Goal: Task Accomplishment & Management: Use online tool/utility

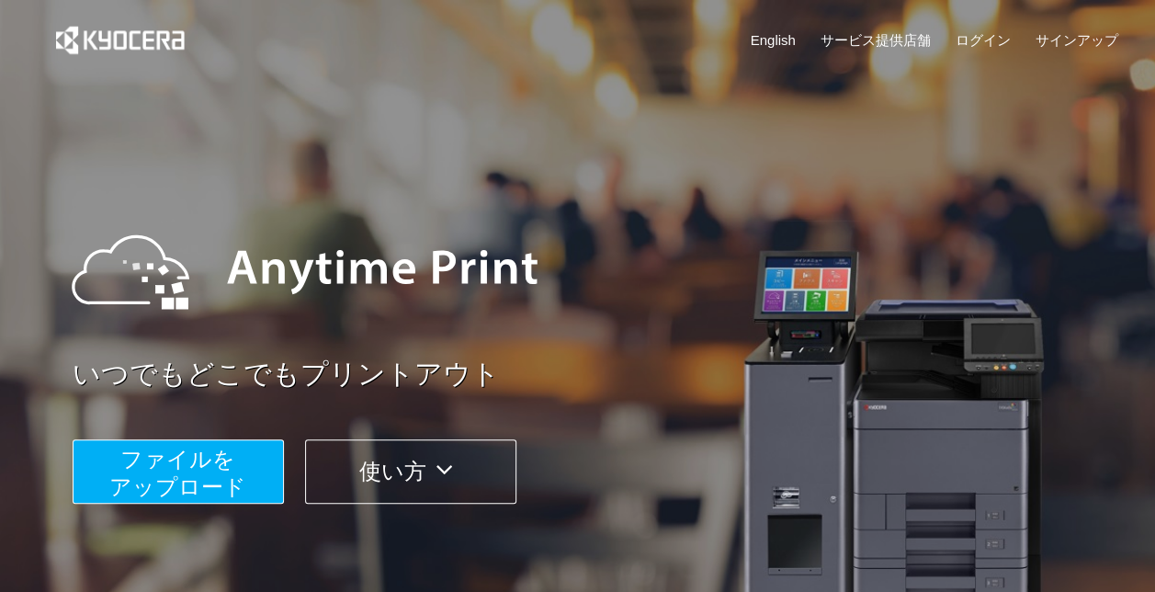
click at [246, 478] on button "ファイルを ​​アップロード" at bounding box center [178, 471] width 211 height 64
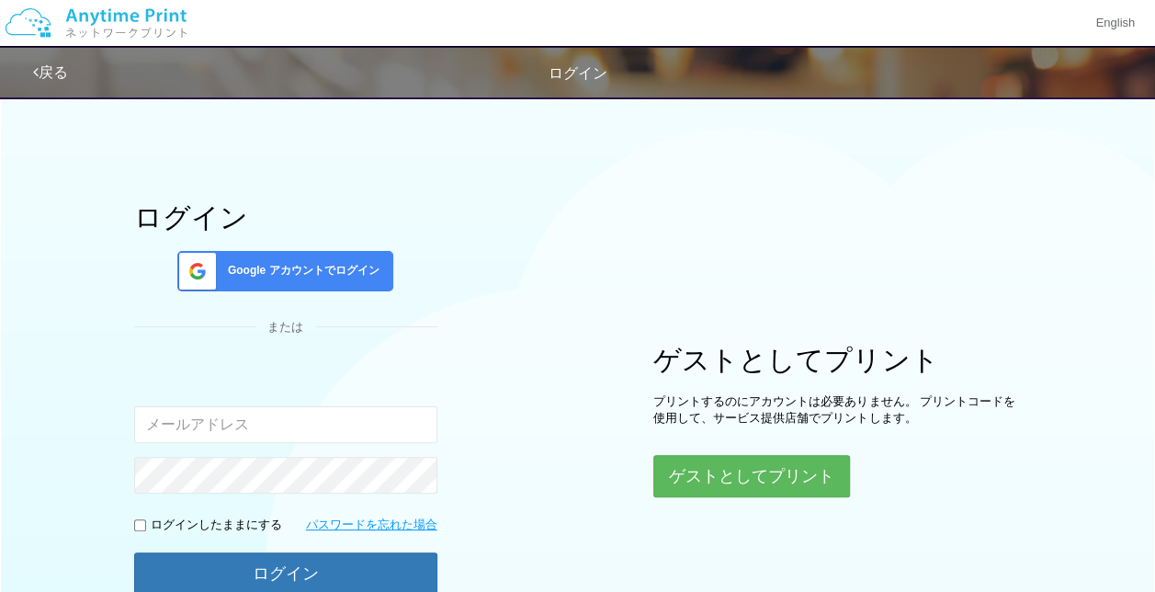
type input "[EMAIL_ADDRESS][DOMAIN_NAME]"
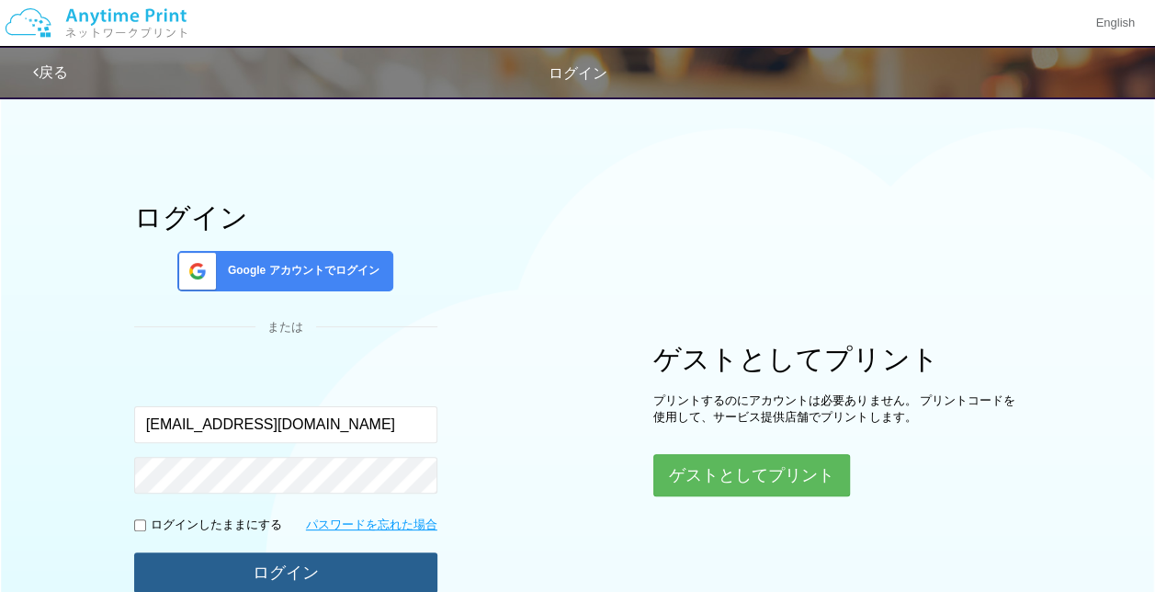
click at [386, 560] on button "ログイン" at bounding box center [285, 572] width 303 height 40
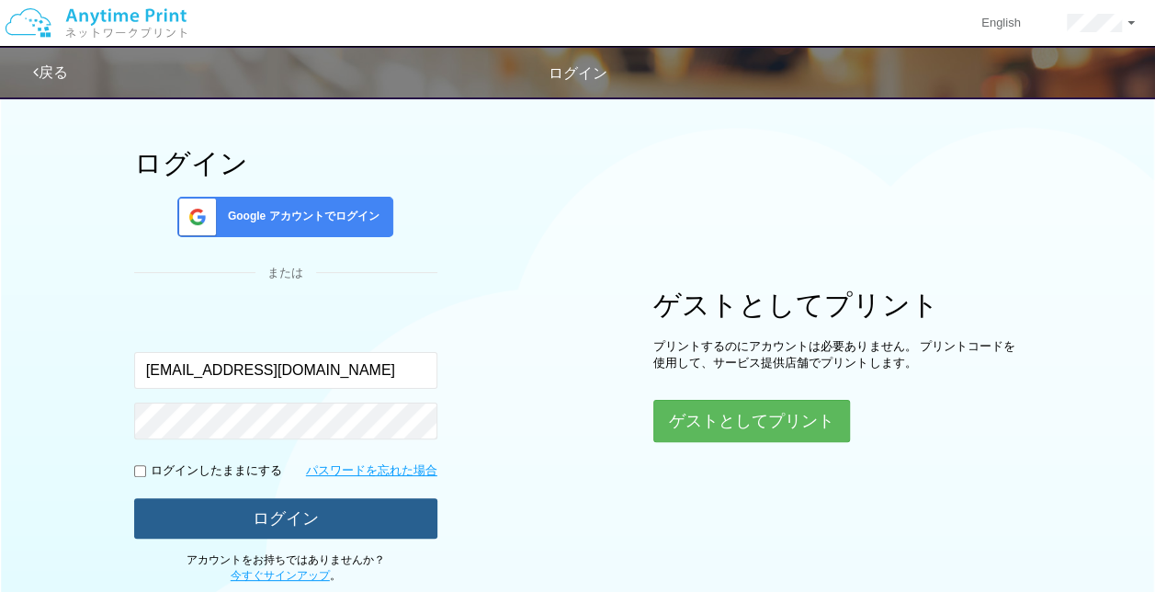
scroll to position [176, 0]
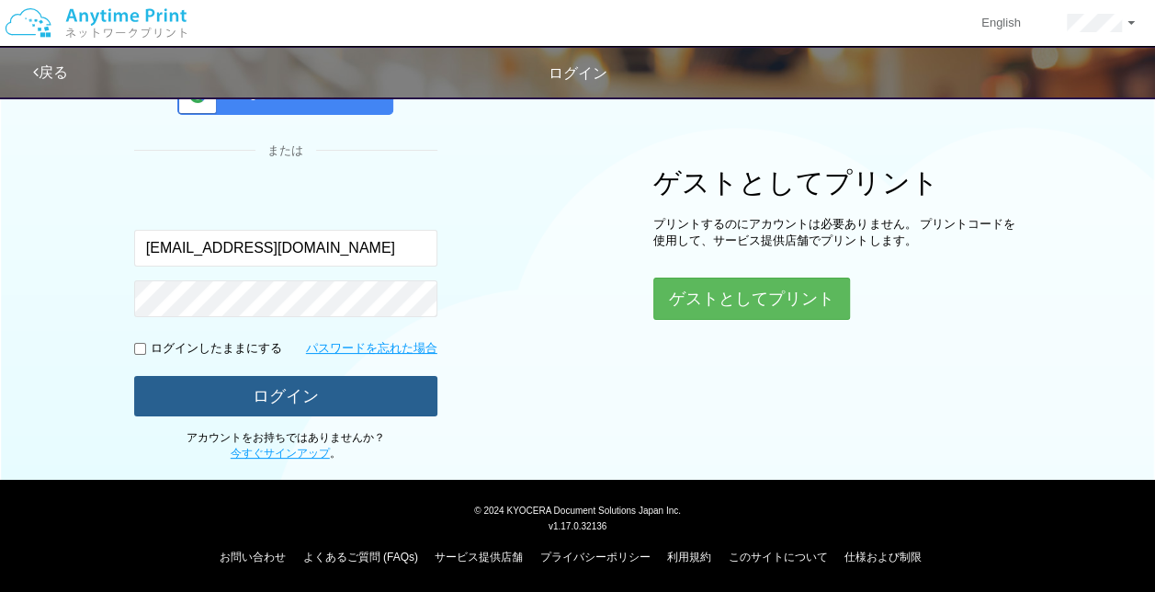
click at [305, 393] on button "ログイン" at bounding box center [285, 396] width 303 height 40
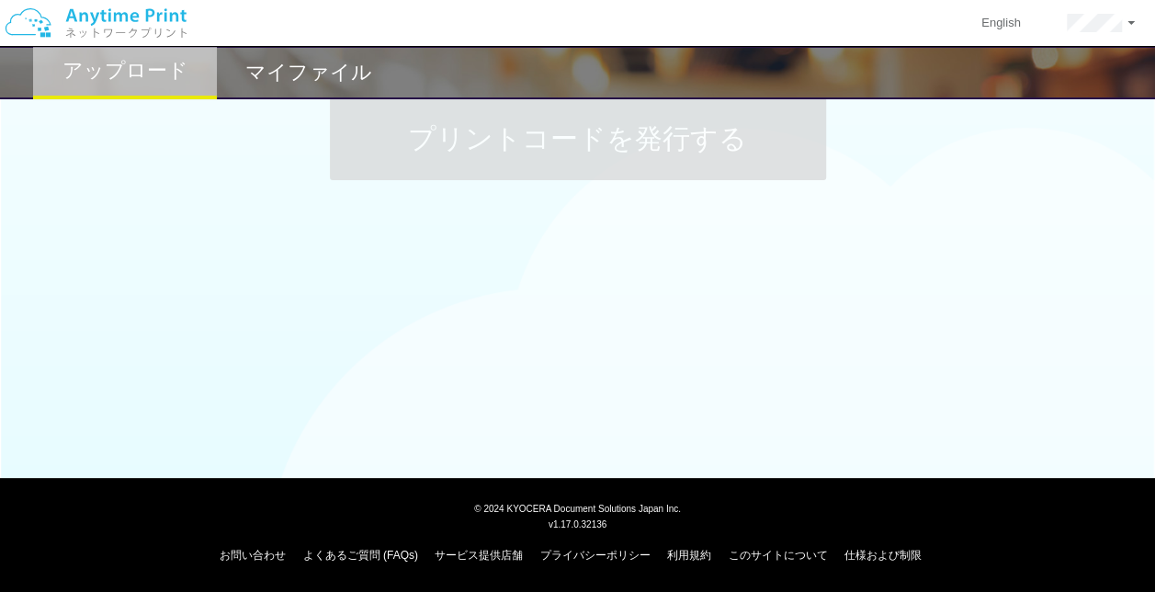
scroll to position [176, 0]
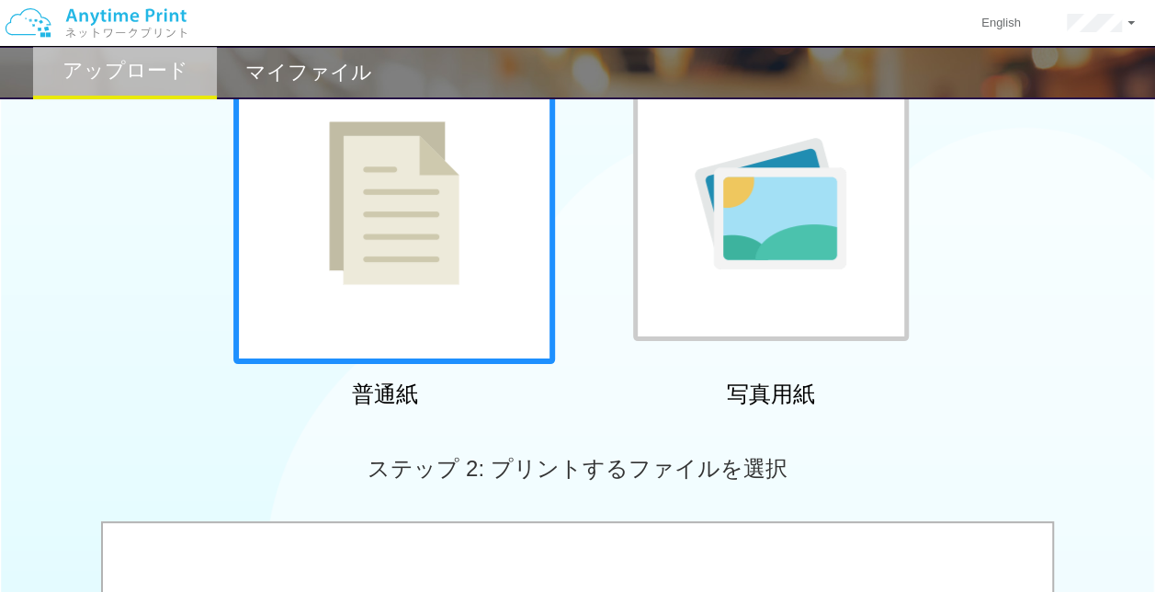
click at [362, 307] on div at bounding box center [394, 203] width 322 height 322
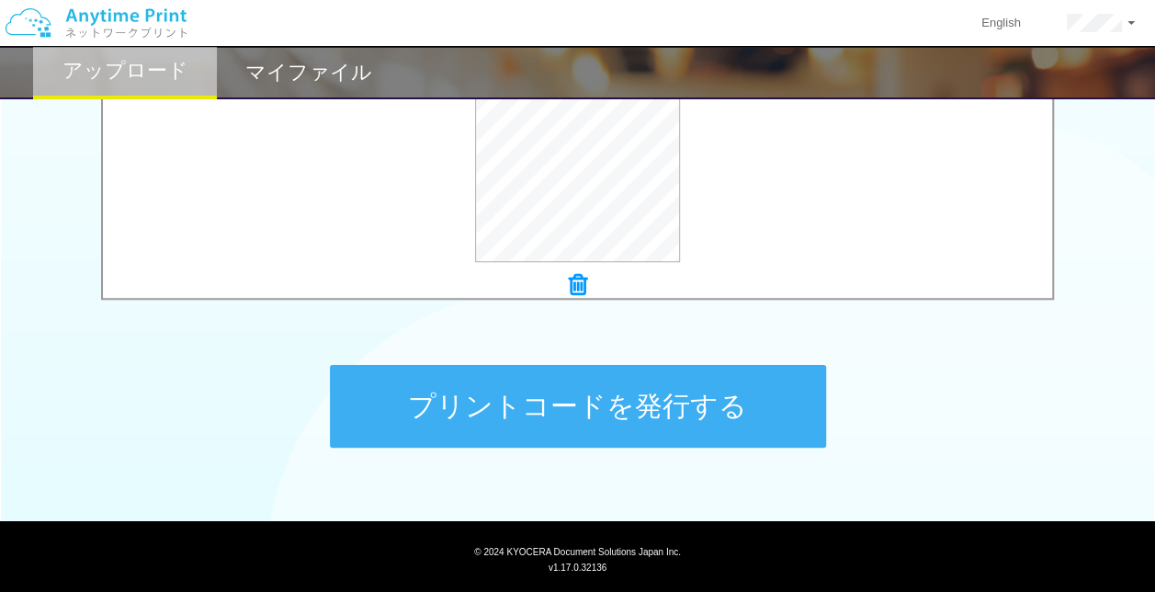
scroll to position [731, 0]
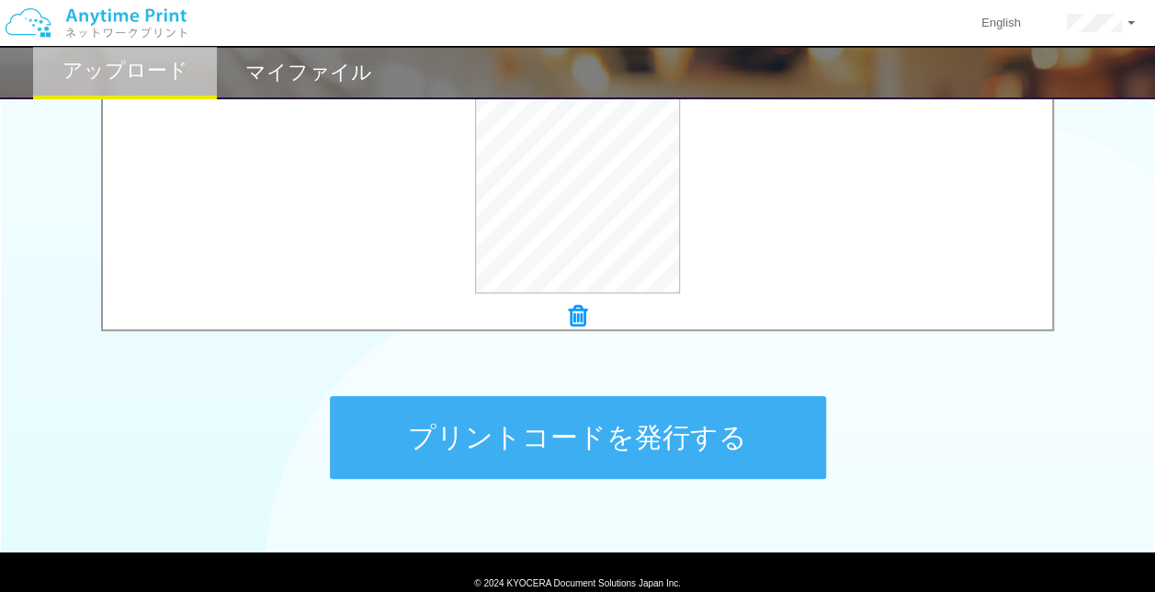
click at [663, 459] on button "プリントコードを発行する" at bounding box center [578, 437] width 496 height 83
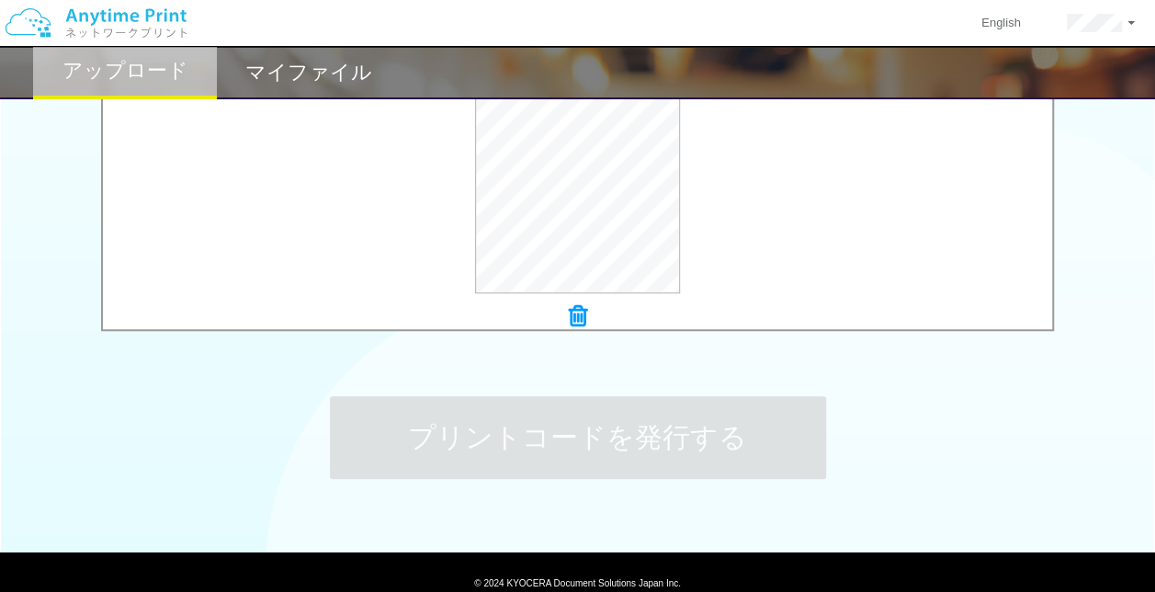
scroll to position [0, 0]
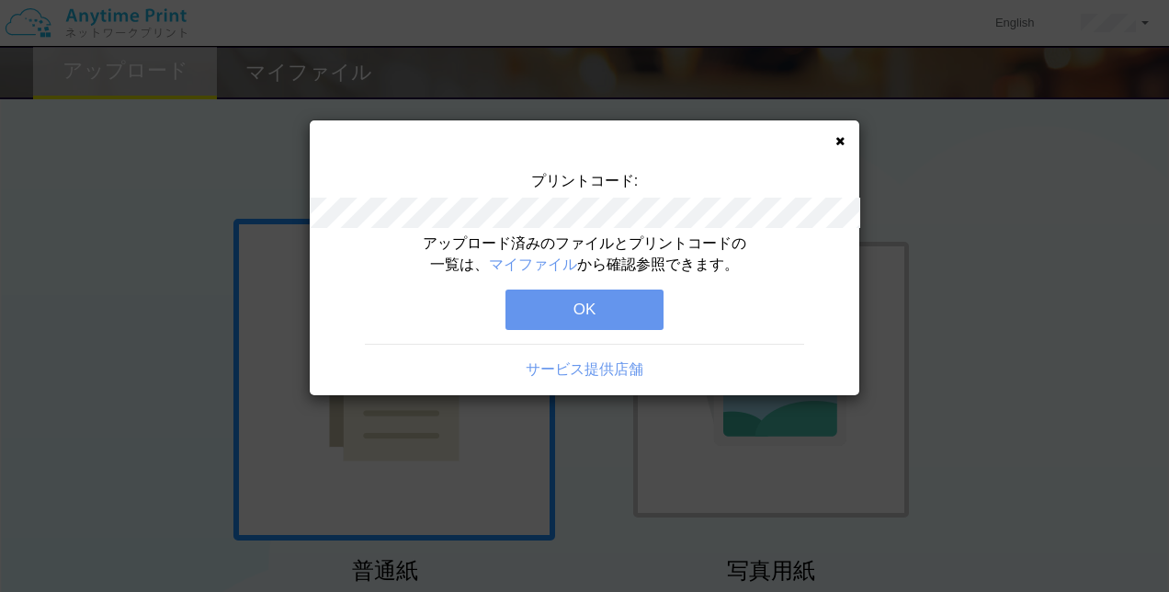
click at [842, 143] on icon at bounding box center [839, 141] width 9 height 12
